Goal: Entertainment & Leisure: Consume media (video, audio)

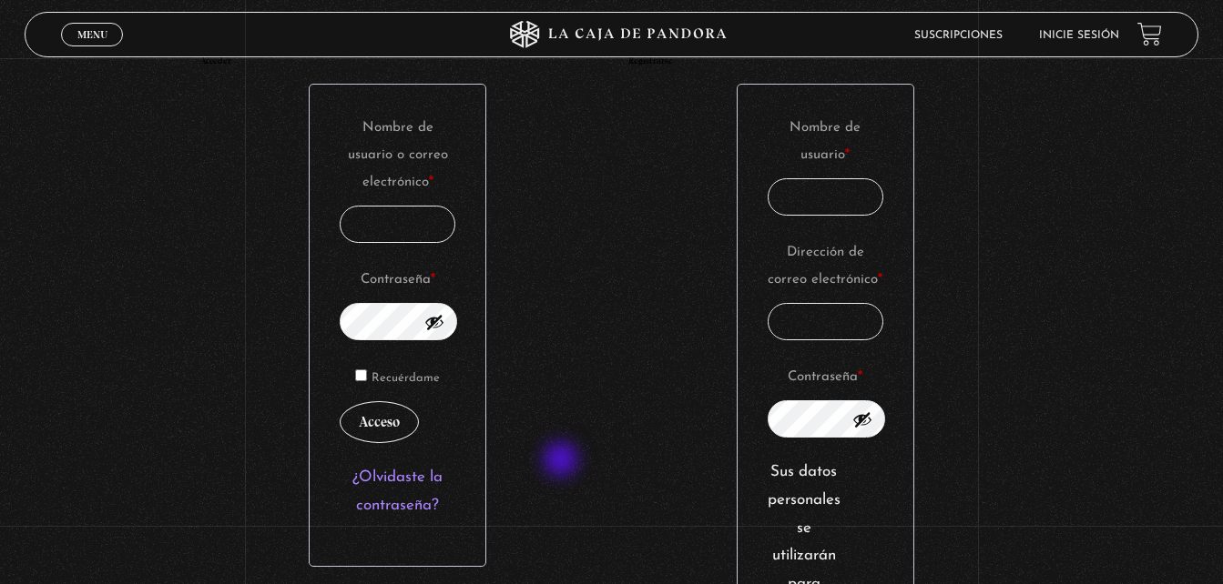
scroll to position [364, 0]
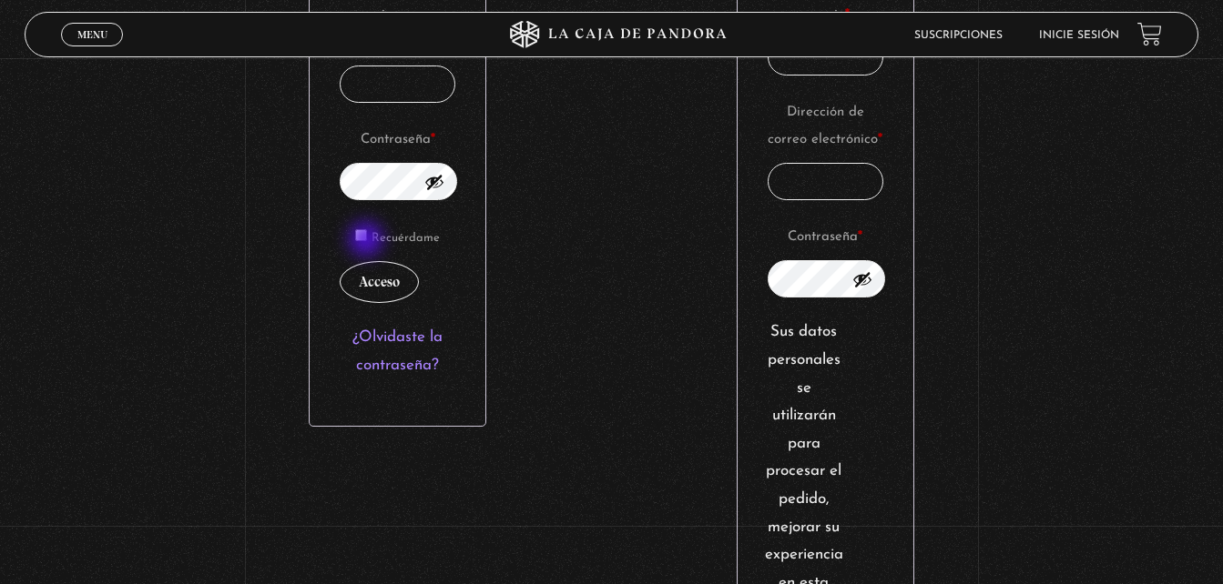
type input "fdymb09@gmail.com"
click at [367, 241] on input "Recuérdame" at bounding box center [361, 235] width 12 height 12
checkbox input "true"
click at [386, 282] on button "Acceso" at bounding box center [379, 282] width 79 height 42
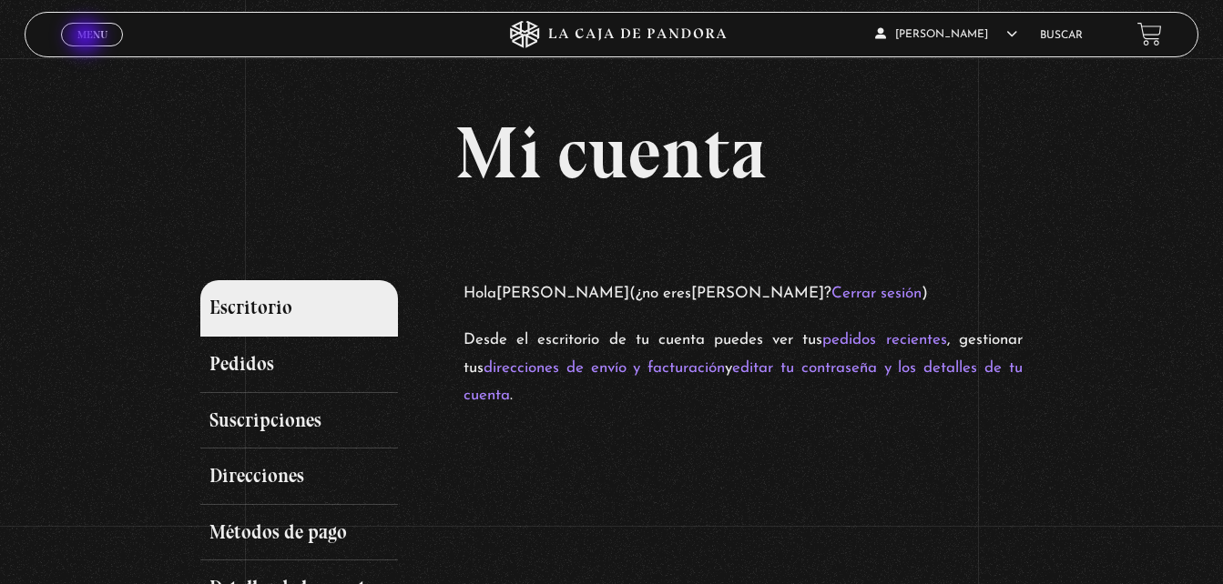
click at [87, 38] on span "Menu" at bounding box center [92, 34] width 30 height 11
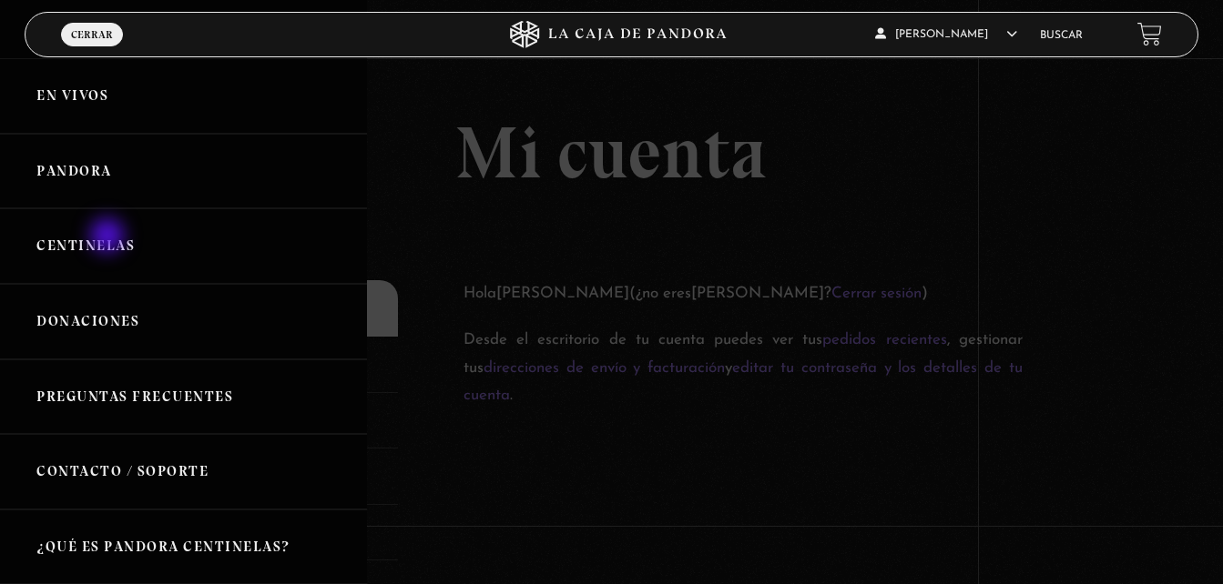
click at [109, 238] on link "Centinelas" at bounding box center [183, 246] width 367 height 76
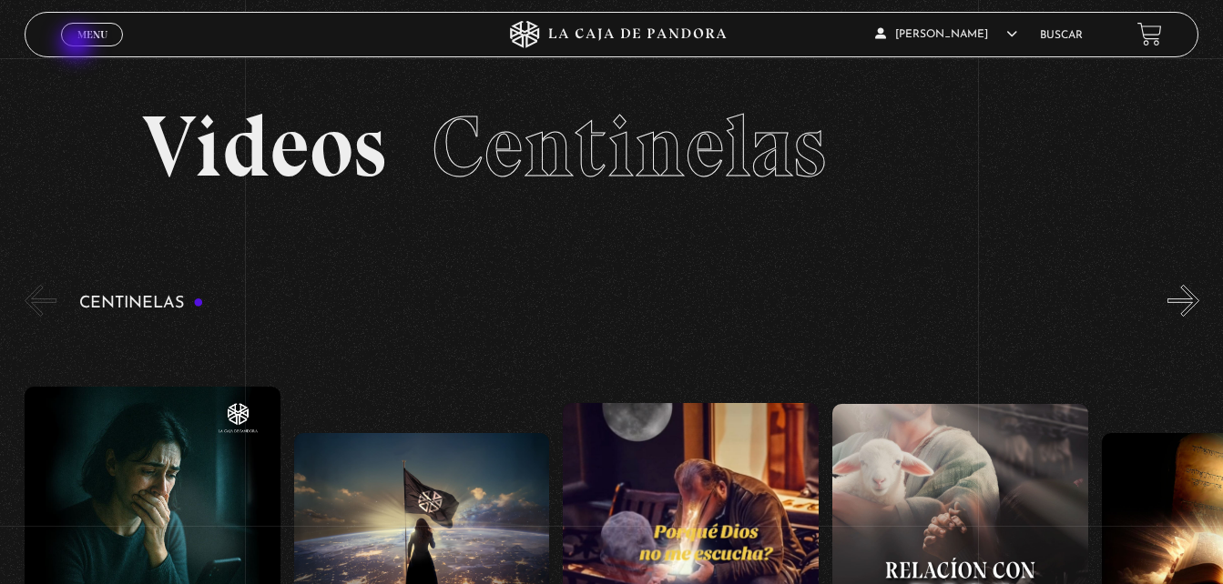
click at [78, 45] on span "Cerrar" at bounding box center [92, 51] width 43 height 13
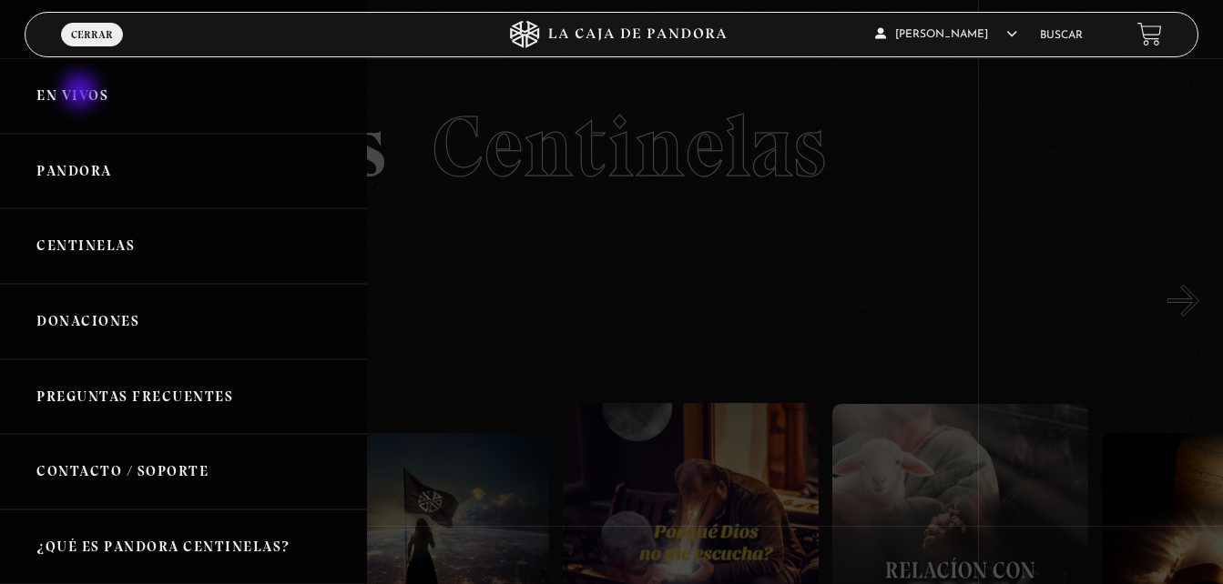
click at [82, 93] on link "En vivos" at bounding box center [183, 96] width 367 height 76
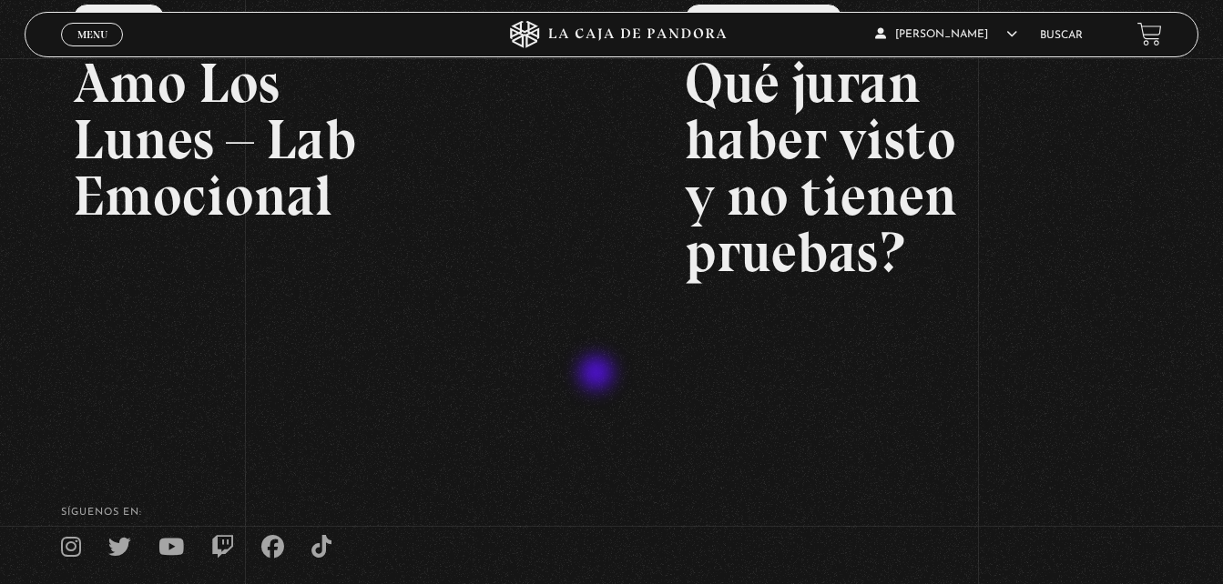
scroll to position [273, 0]
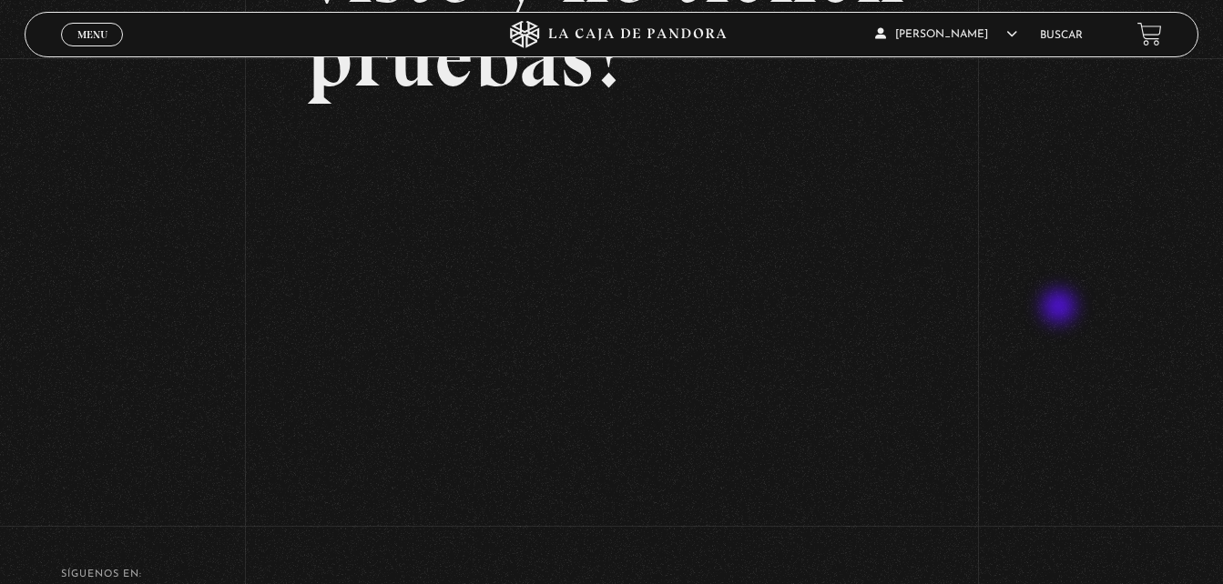
scroll to position [273, 0]
